Goal: Navigation & Orientation: Find specific page/section

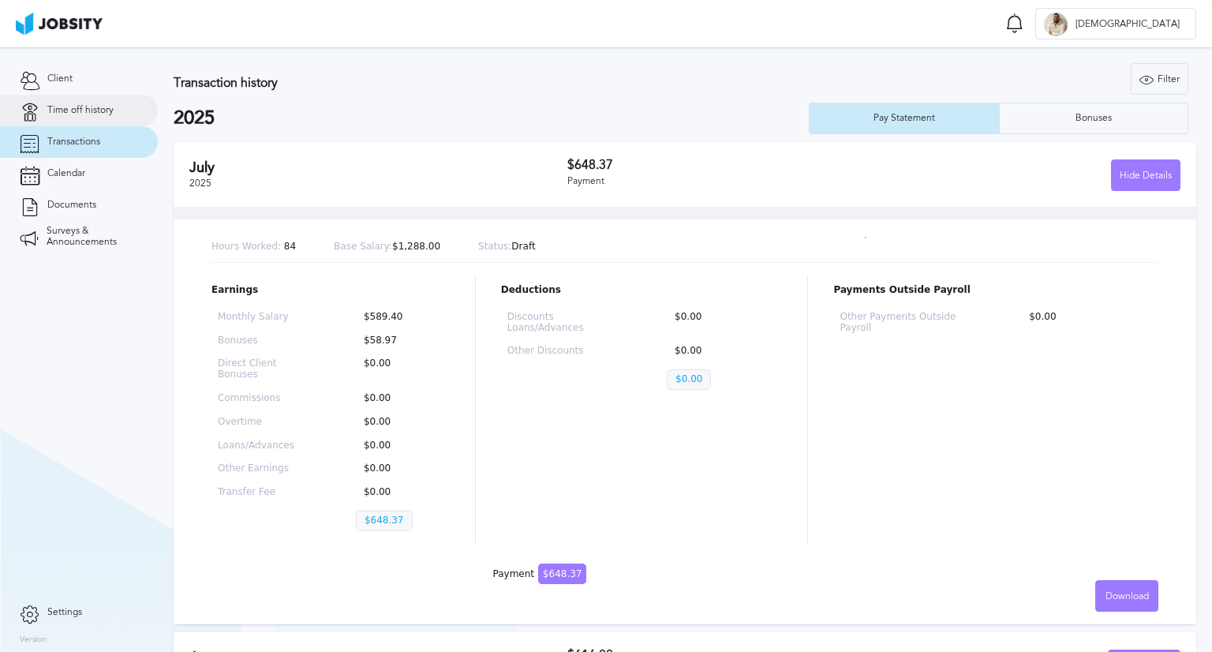
click at [80, 95] on link "Time off history" at bounding box center [79, 111] width 158 height 32
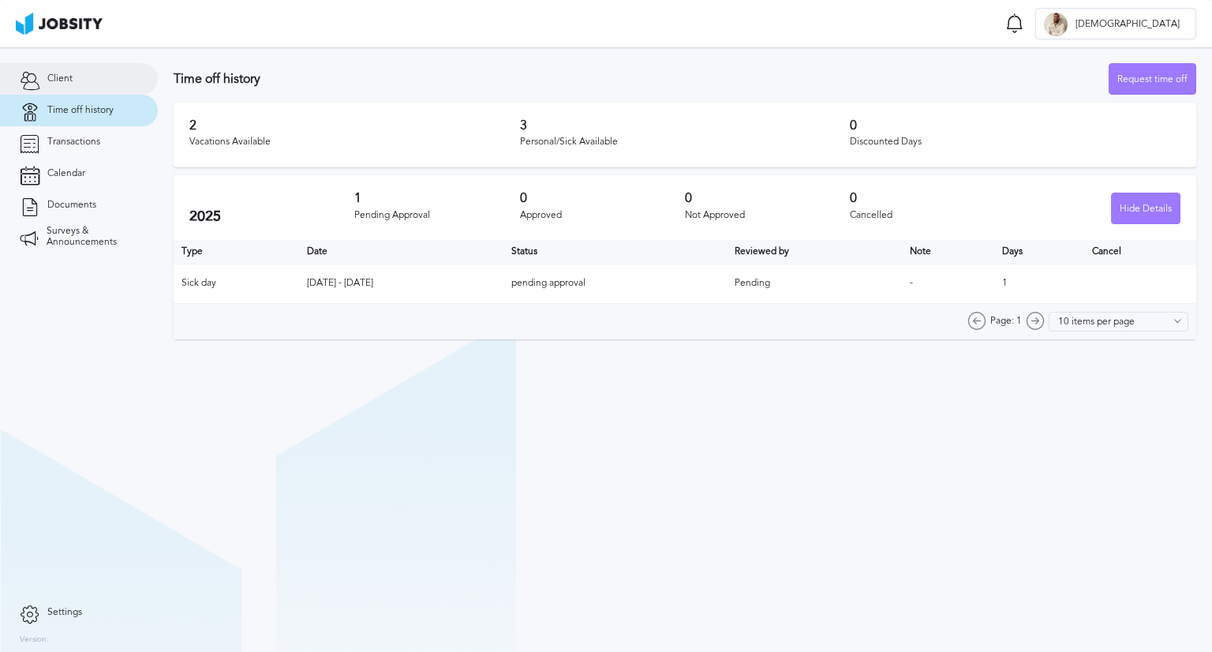
click at [75, 79] on link "Client" at bounding box center [79, 79] width 158 height 32
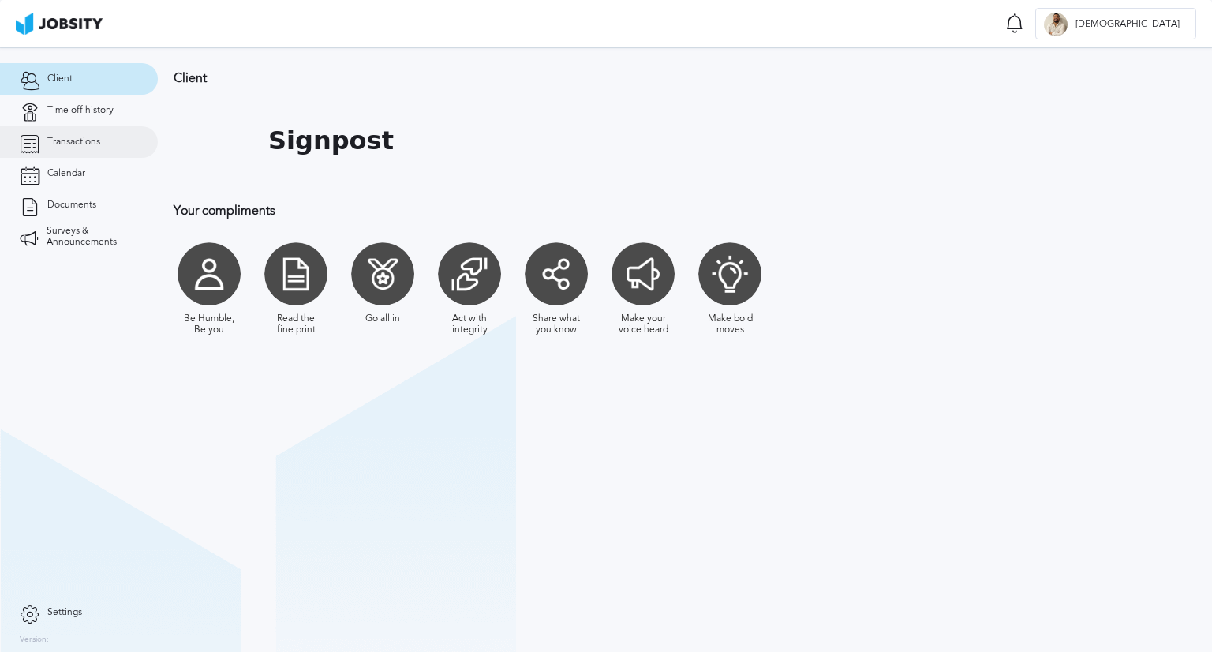
click at [90, 146] on span "Transactions" at bounding box center [73, 142] width 53 height 11
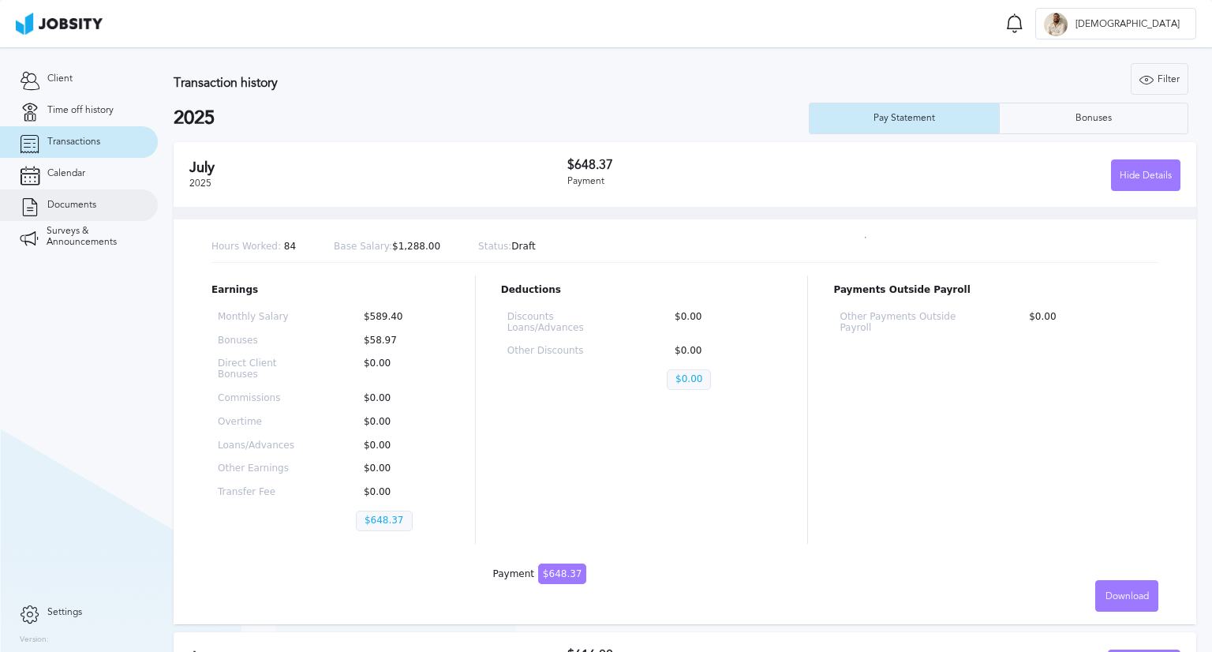
click at [88, 200] on span "Documents" at bounding box center [71, 205] width 49 height 11
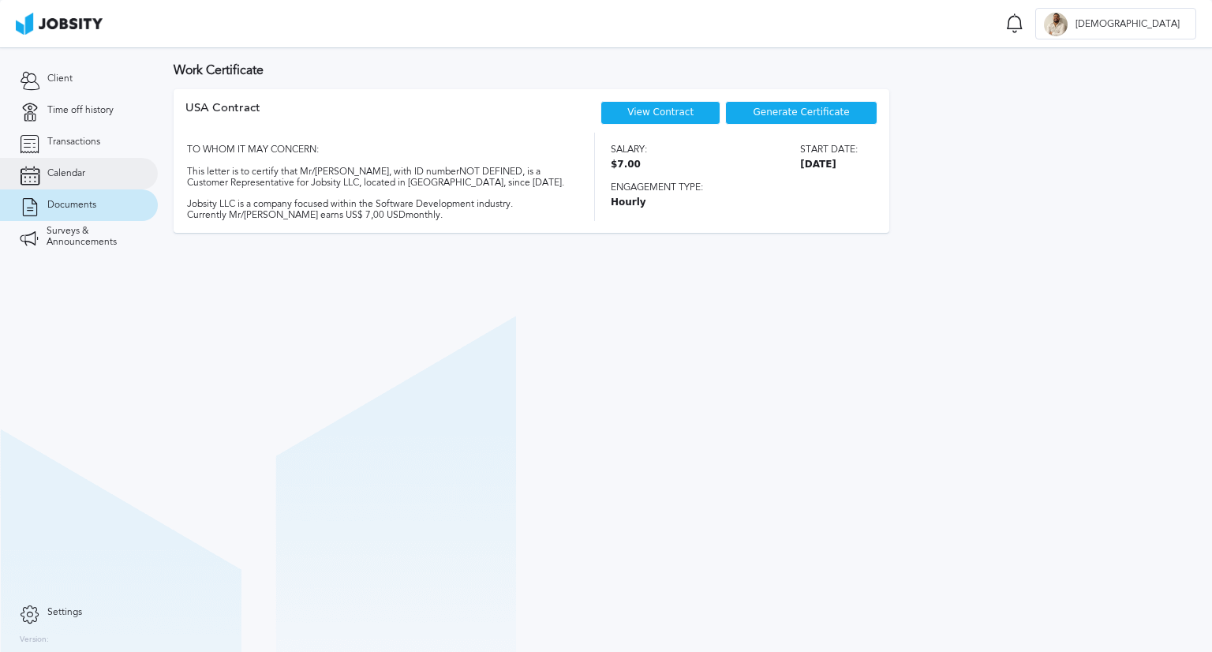
click at [71, 159] on link "Calendar" at bounding box center [79, 174] width 158 height 32
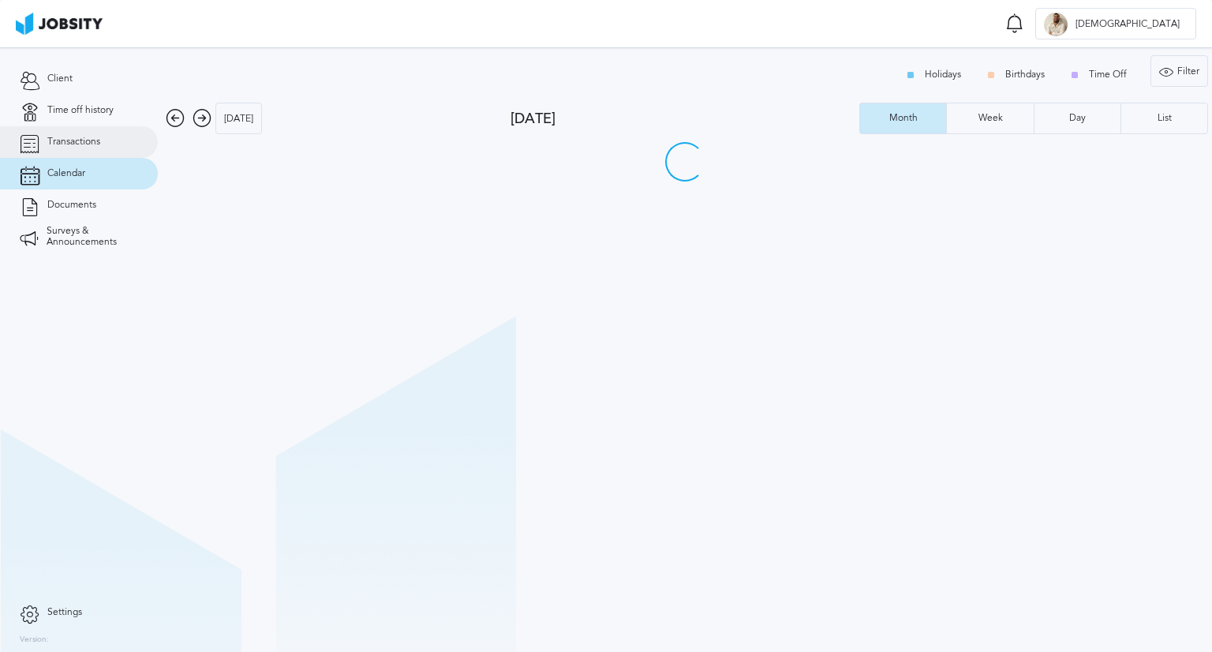
click at [73, 142] on span "Transactions" at bounding box center [73, 142] width 53 height 11
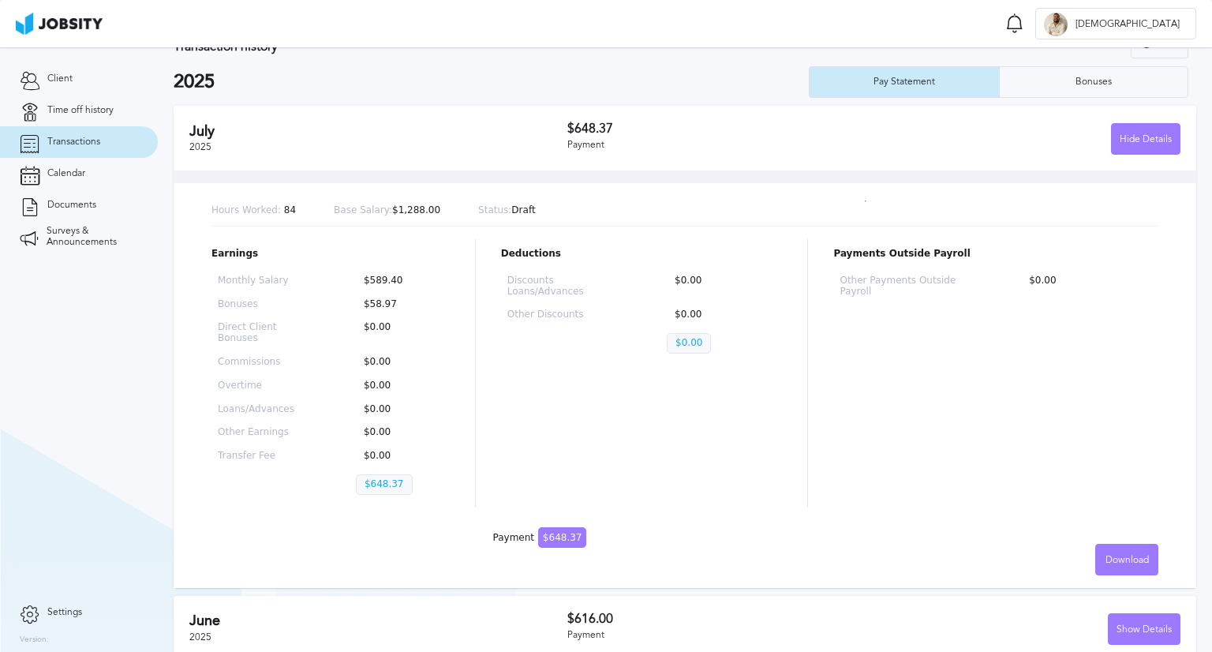
scroll to position [52, 0]
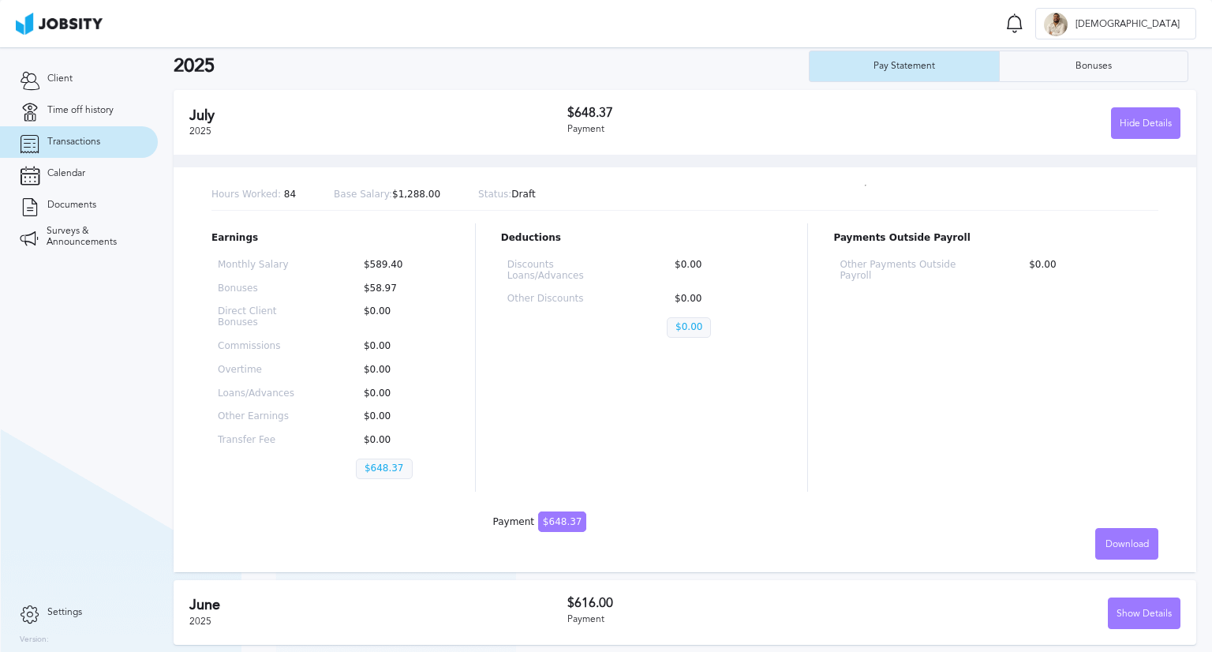
click at [605, 614] on div "Payment" at bounding box center [720, 619] width 307 height 11
click at [1125, 612] on div "Show Details" at bounding box center [1144, 614] width 71 height 32
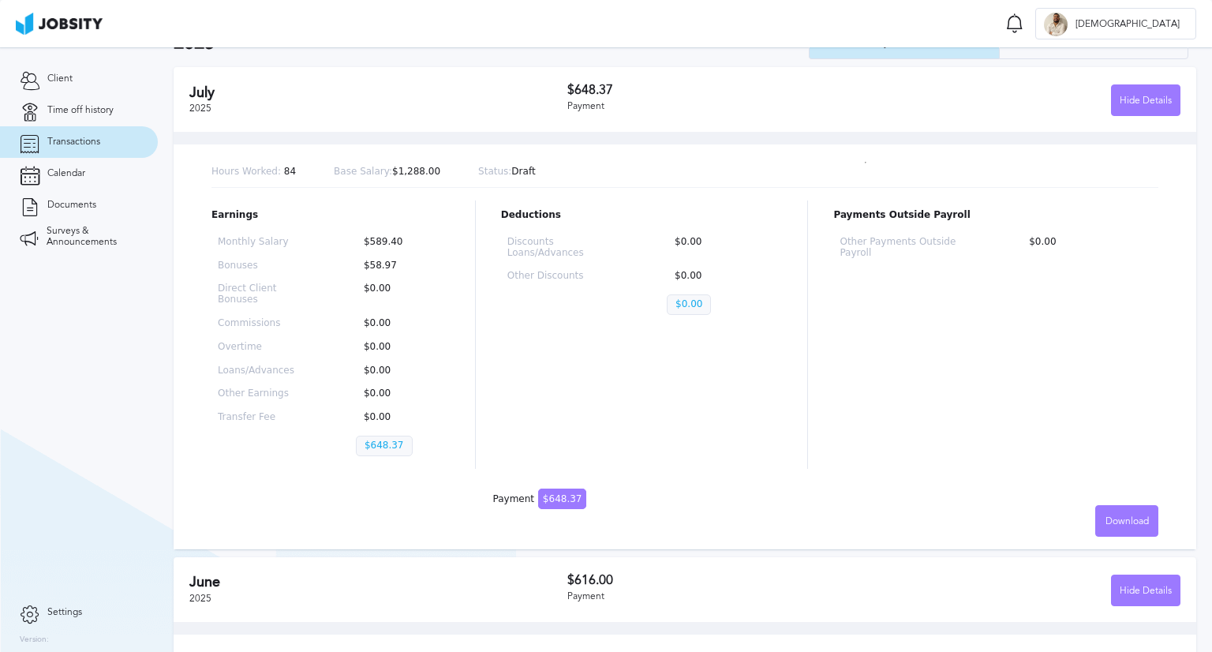
scroll to position [0, 0]
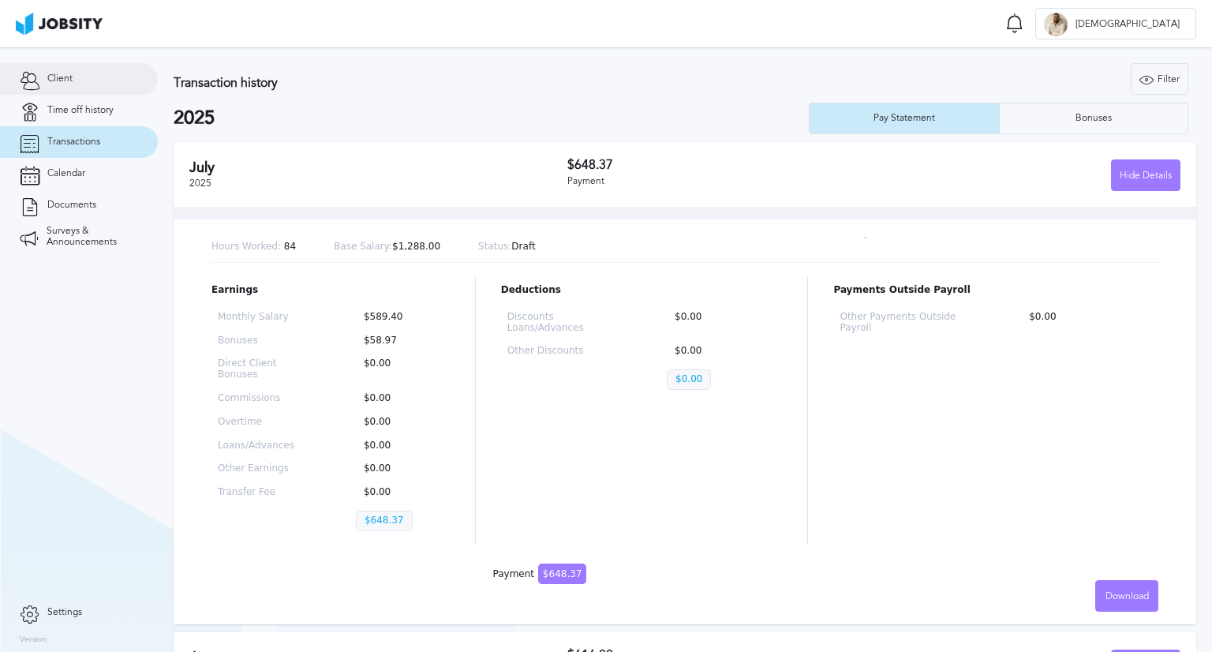
click at [75, 86] on link "Client" at bounding box center [79, 79] width 158 height 32
